Goal: Transaction & Acquisition: Purchase product/service

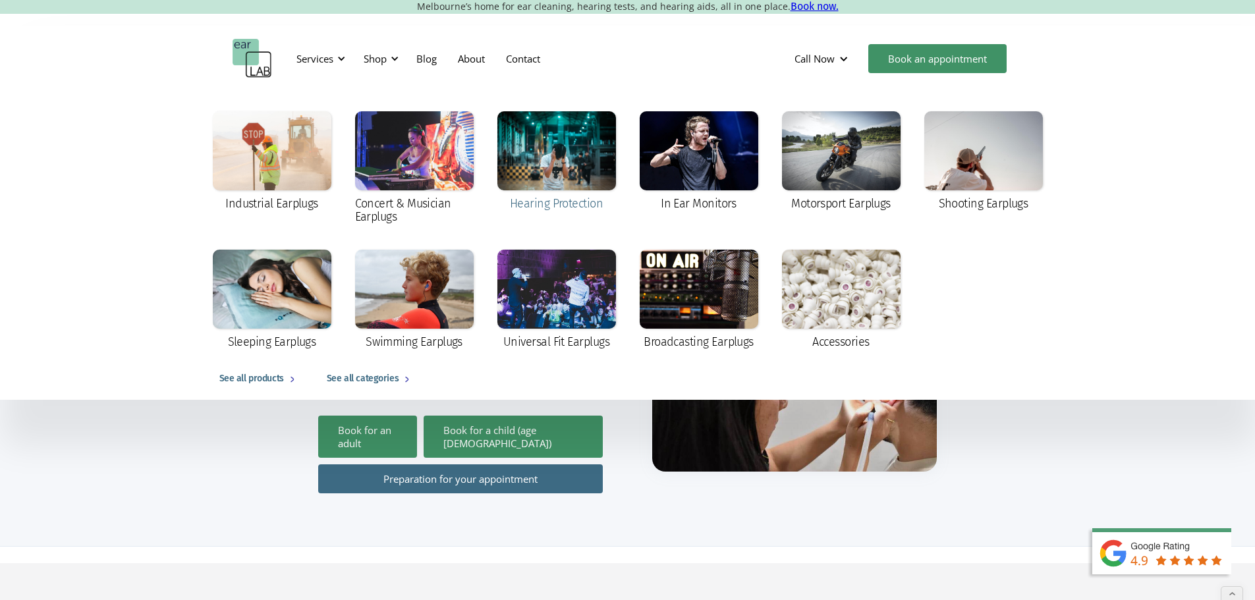
click at [547, 156] on div at bounding box center [557, 150] width 119 height 79
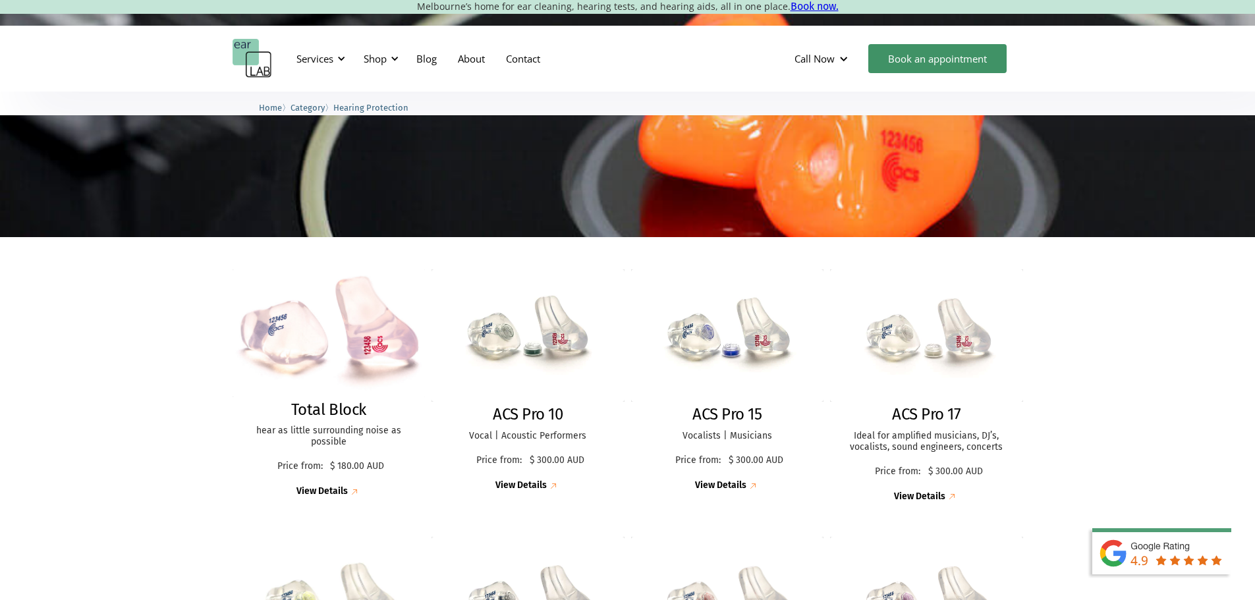
scroll to position [197, 0]
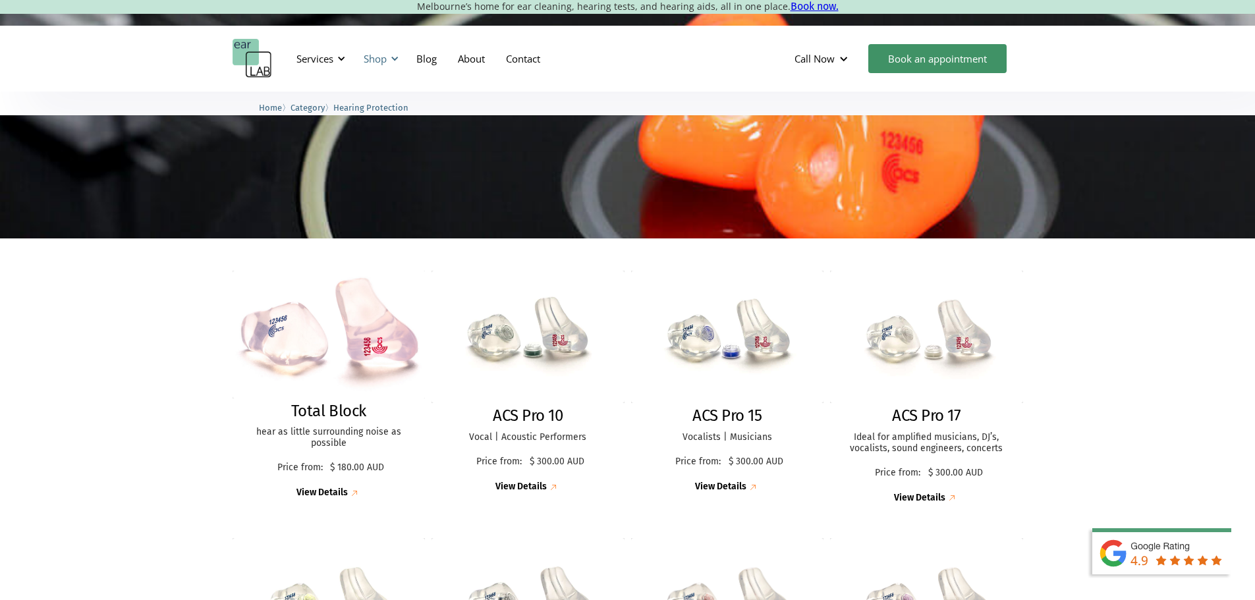
click at [386, 61] on div "Shop" at bounding box center [375, 58] width 23 height 13
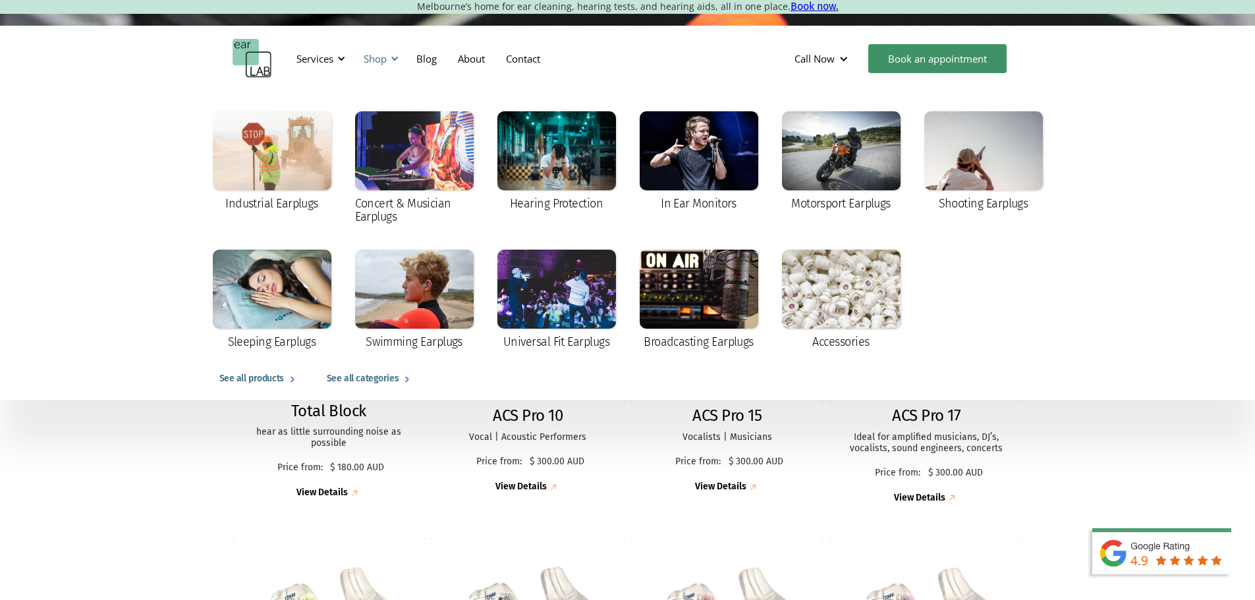
click at [384, 59] on div "Shop" at bounding box center [375, 58] width 23 height 13
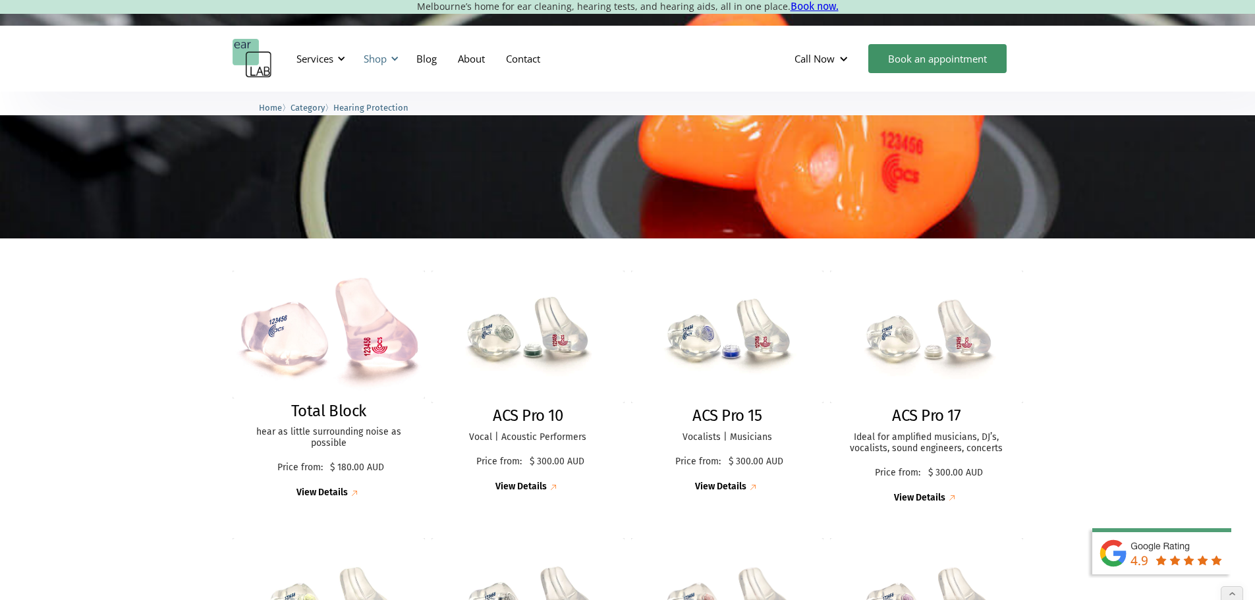
click at [384, 59] on div "Shop" at bounding box center [375, 58] width 23 height 13
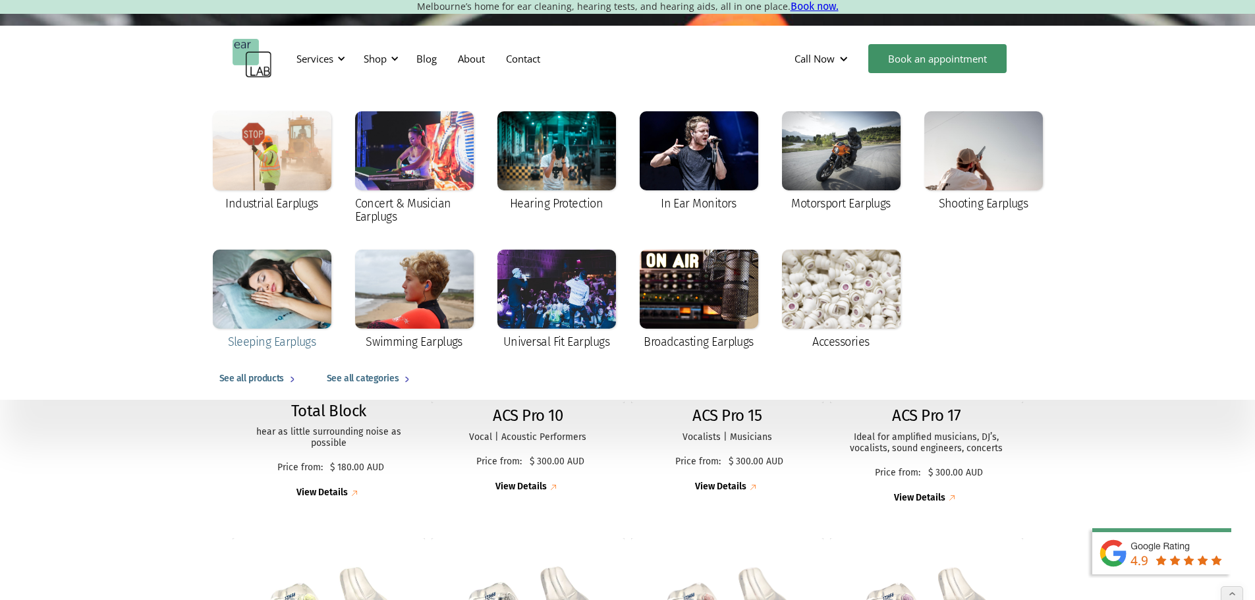
click at [288, 295] on div at bounding box center [272, 289] width 119 height 79
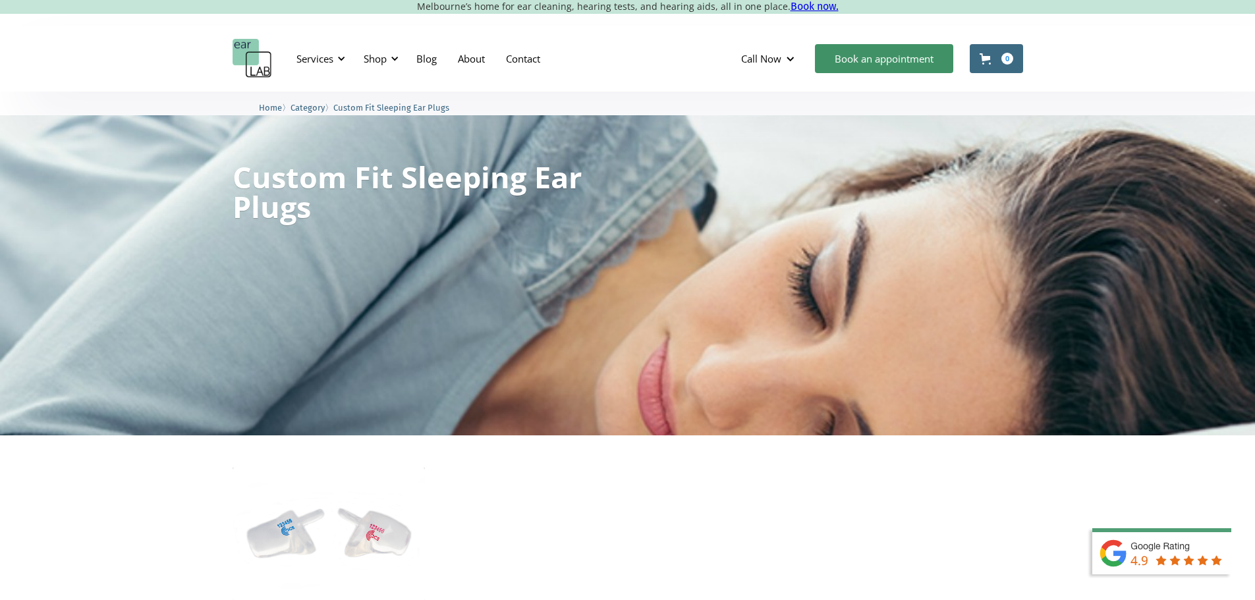
scroll to position [264, 0]
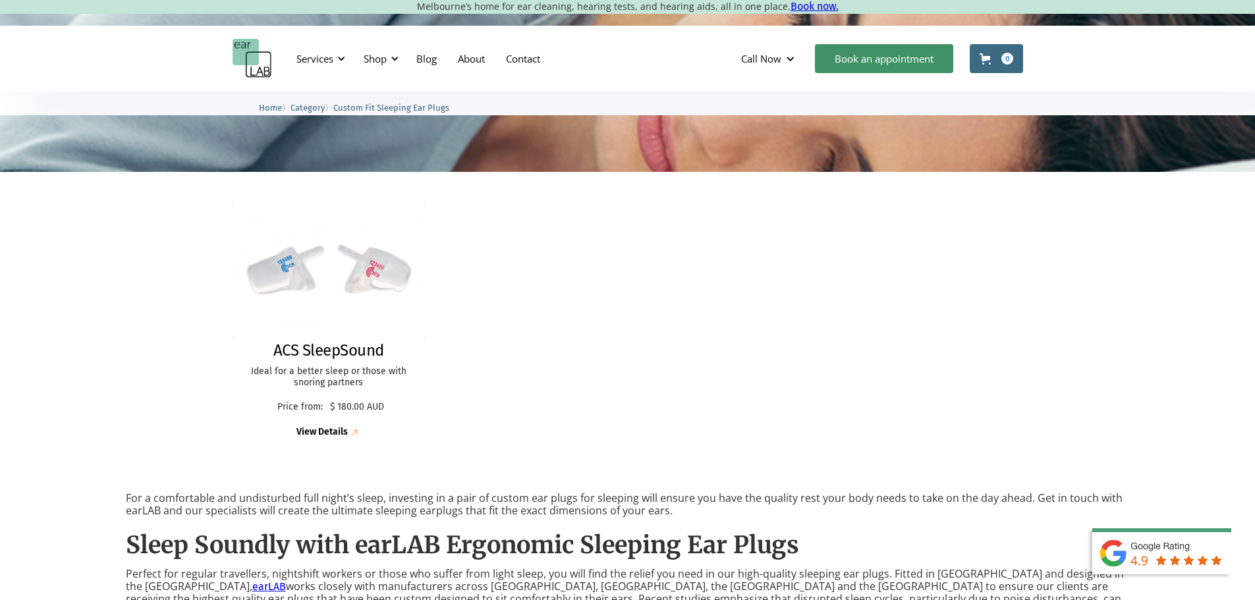
click at [286, 296] on img at bounding box center [329, 271] width 193 height 134
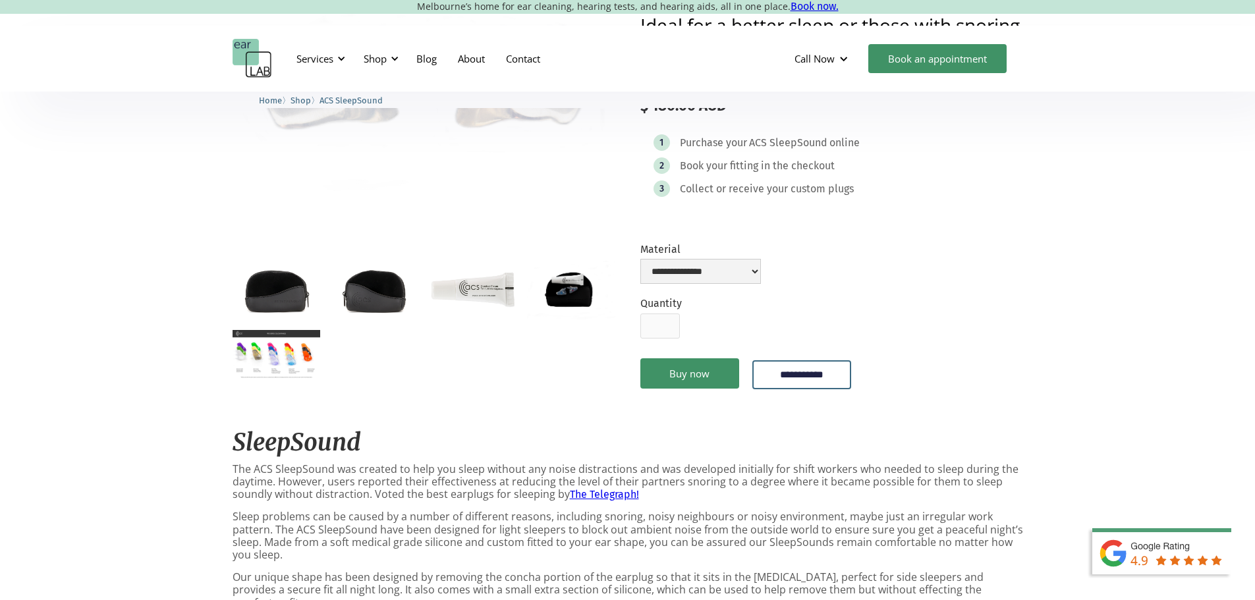
click at [285, 374] on img "open lightbox" at bounding box center [277, 354] width 88 height 49
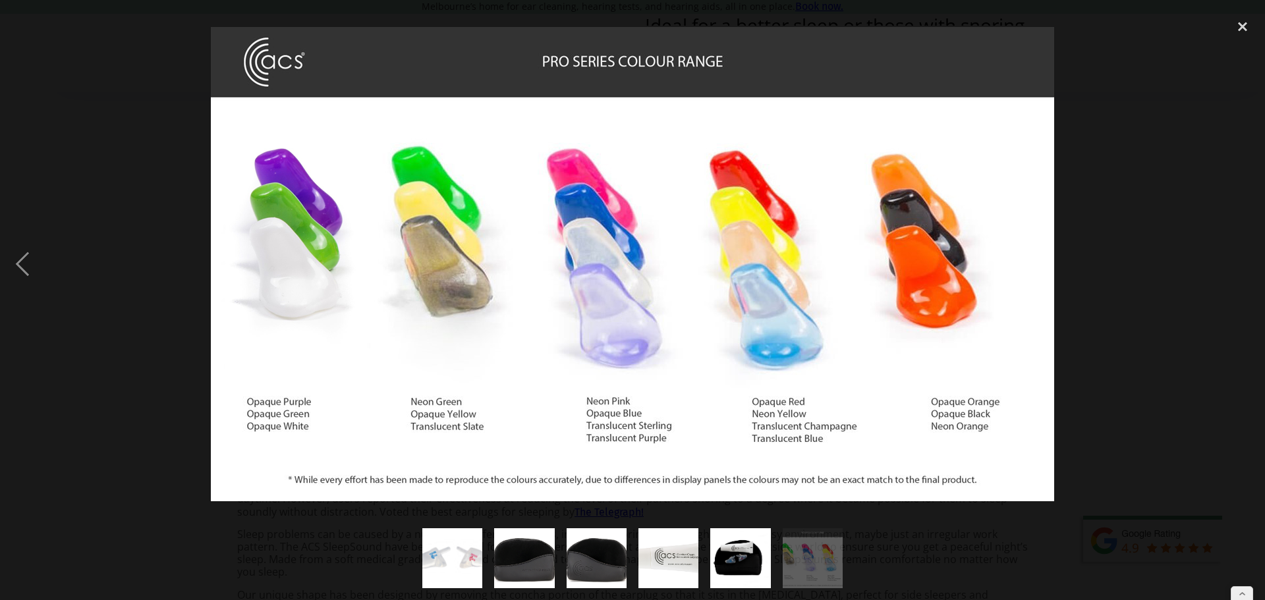
click at [1103, 337] on div at bounding box center [632, 264] width 1265 height 504
